Goal: Find specific page/section: Find specific page/section

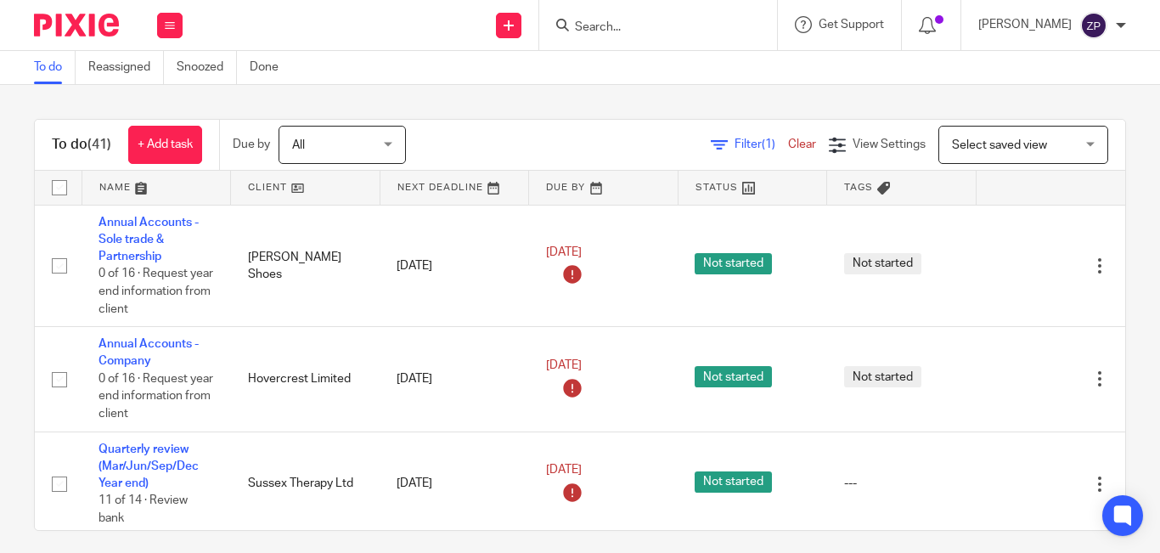
click at [682, 37] on div at bounding box center [658, 25] width 238 height 50
click at [660, 31] on input "Search" at bounding box center [649, 27] width 153 height 15
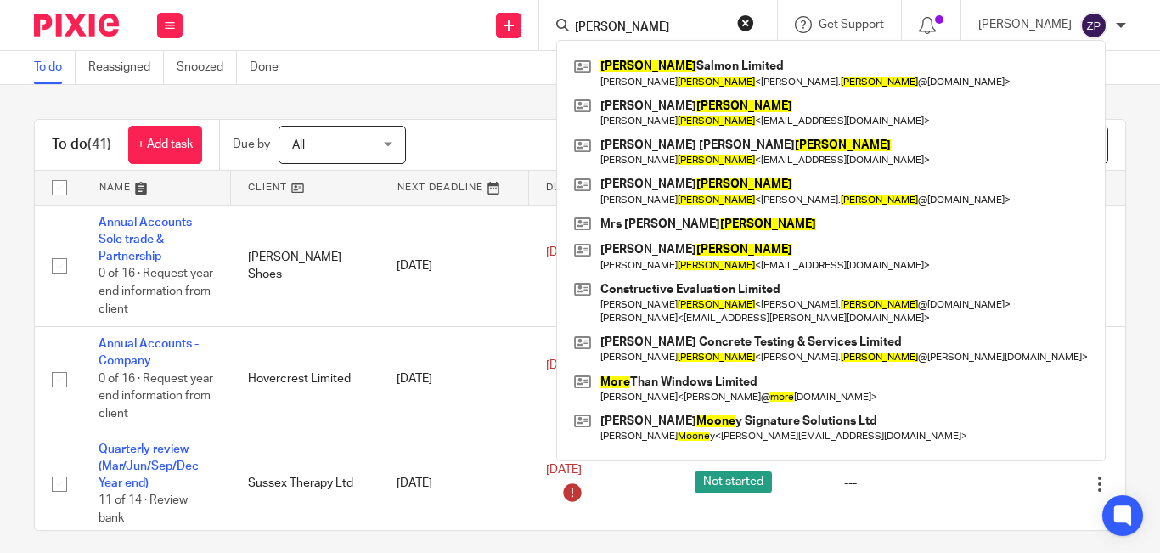
click at [659, 31] on input "moore" at bounding box center [649, 27] width 153 height 15
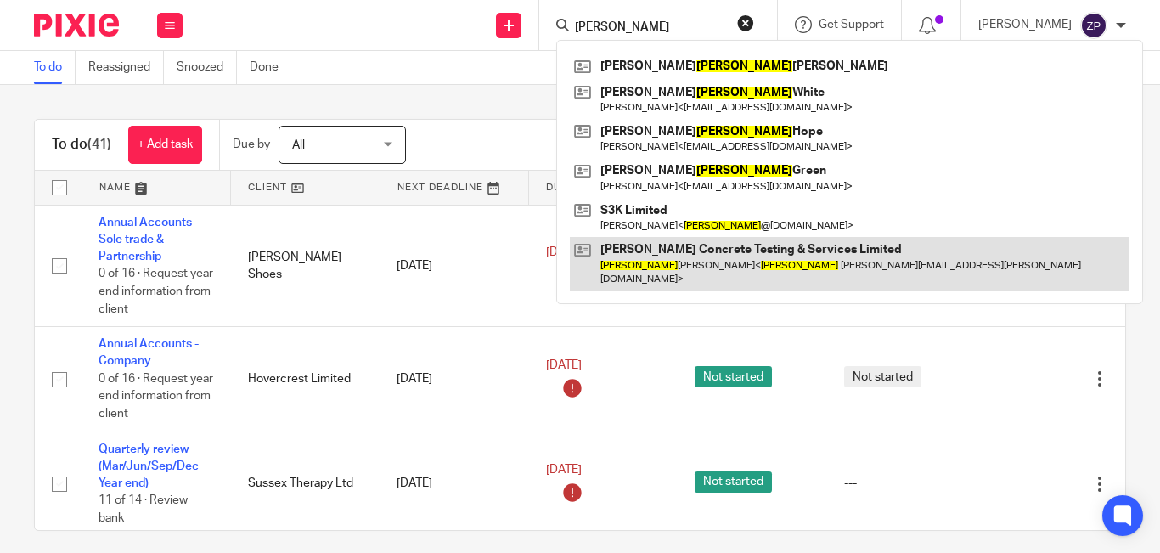
type input "edward"
click at [672, 262] on link at bounding box center [850, 263] width 560 height 53
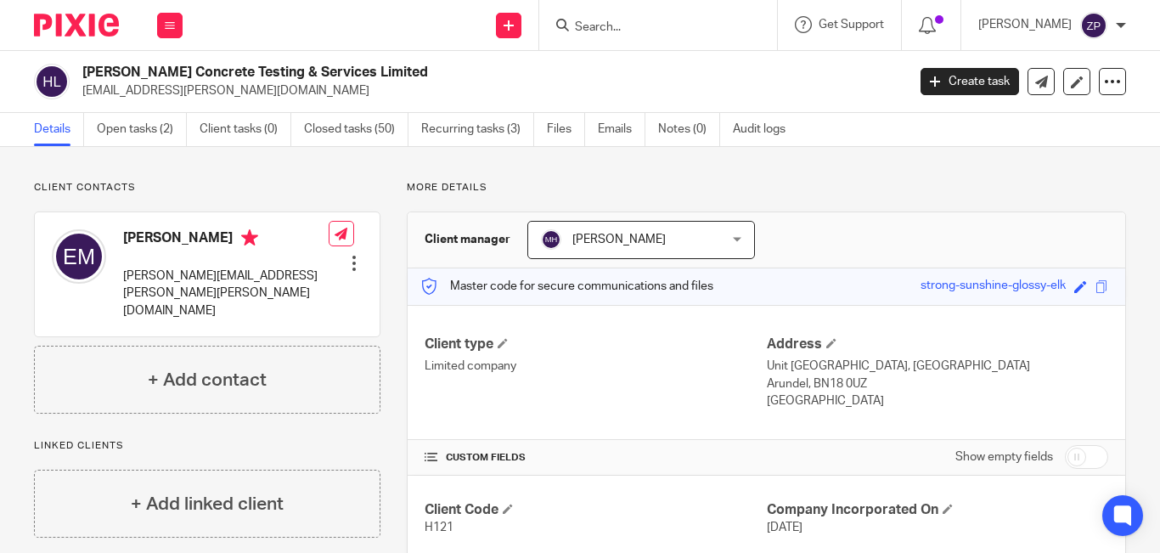
click at [667, 25] on input "Search" at bounding box center [649, 27] width 153 height 15
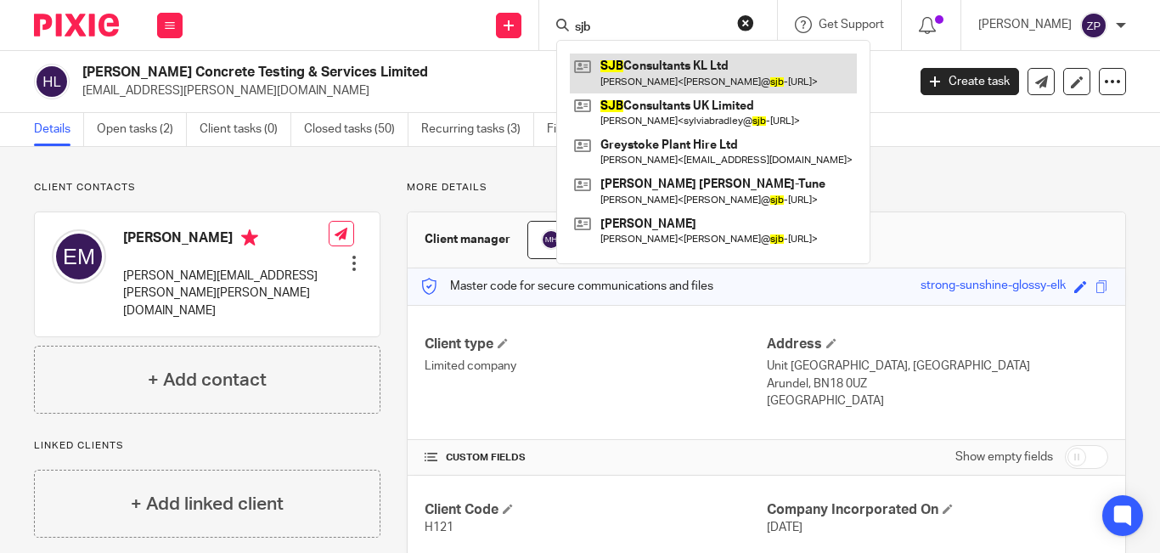
type input "sjb"
click at [712, 79] on link at bounding box center [713, 72] width 287 height 39
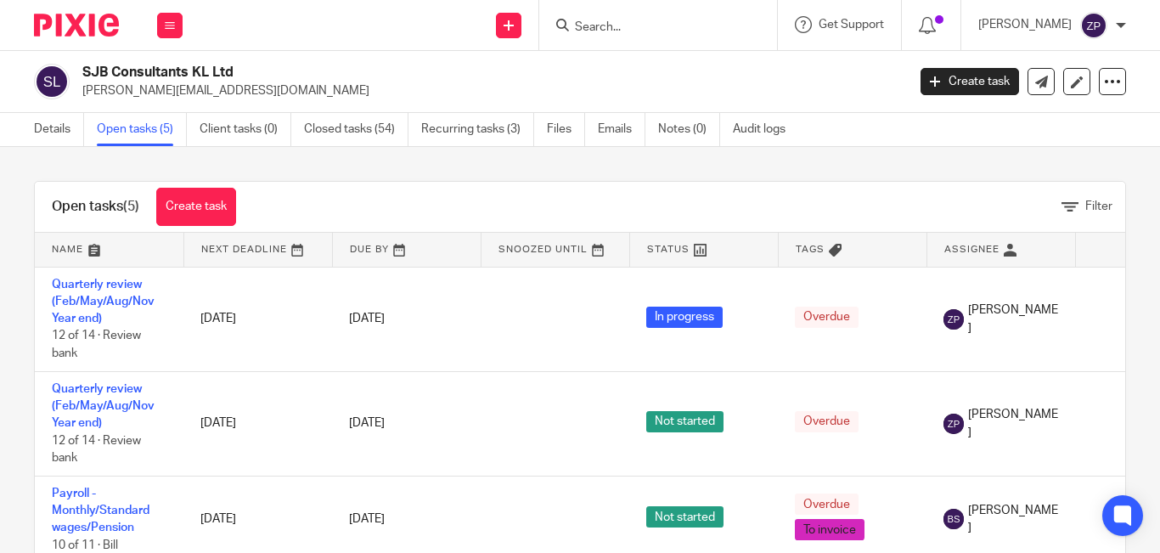
click at [600, 132] on link "Emails" at bounding box center [622, 129] width 48 height 33
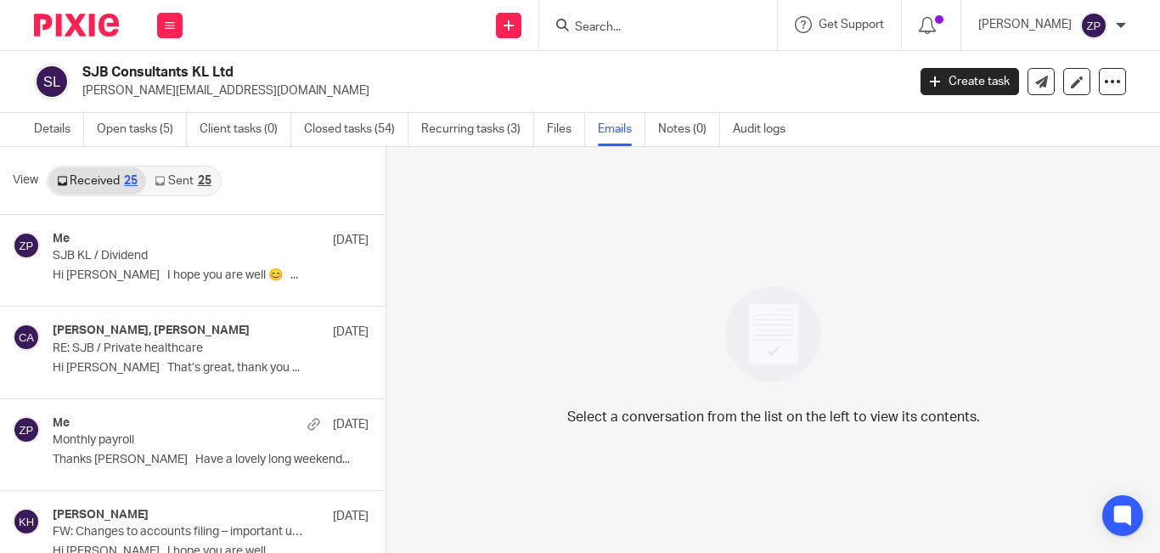
click at [166, 172] on link "Sent 25" at bounding box center [182, 180] width 73 height 27
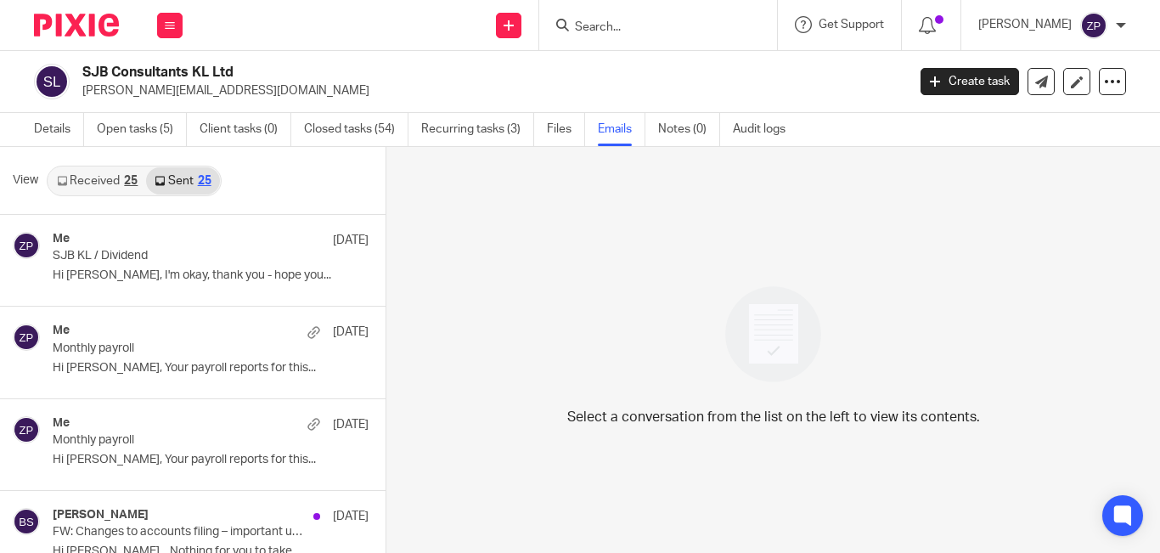
scroll to position [3, 0]
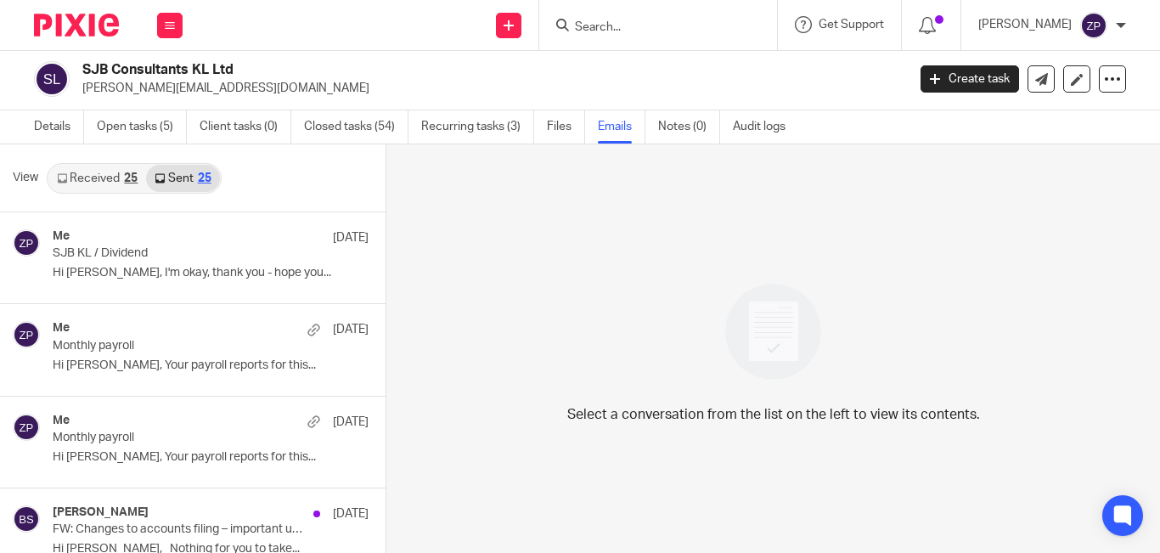
click at [96, 183] on link "Received 25" at bounding box center [97, 178] width 98 height 27
